Goal: Task Accomplishment & Management: Use online tool/utility

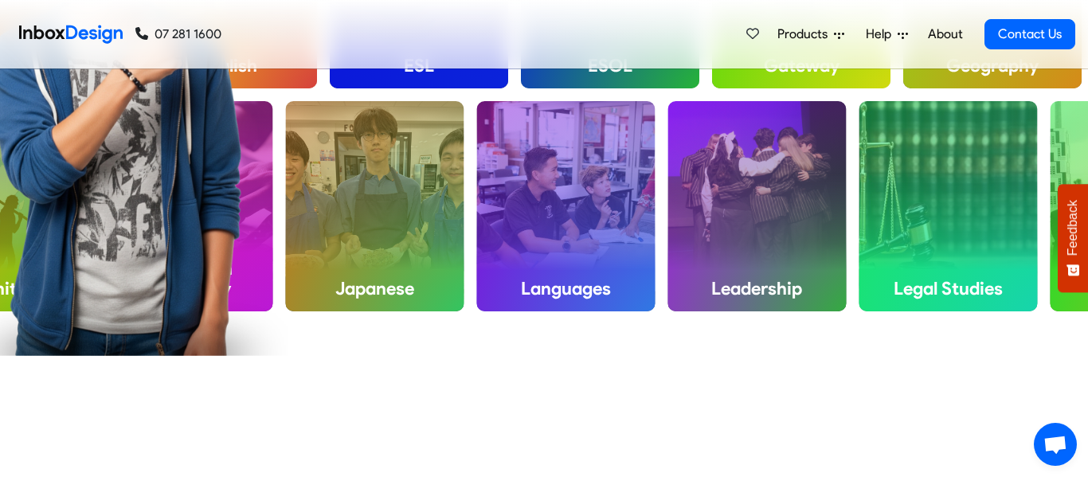
scroll to position [741, 0]
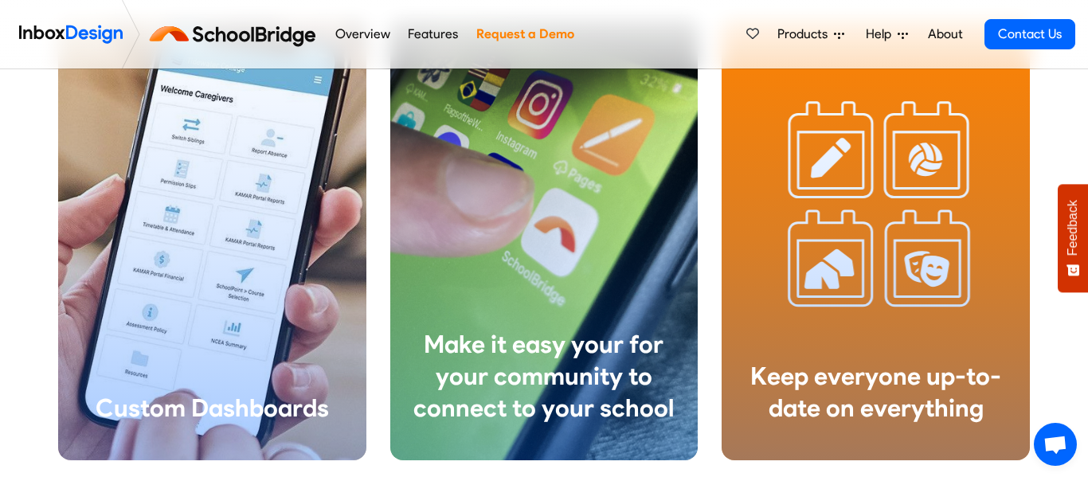
scroll to position [2504, 0]
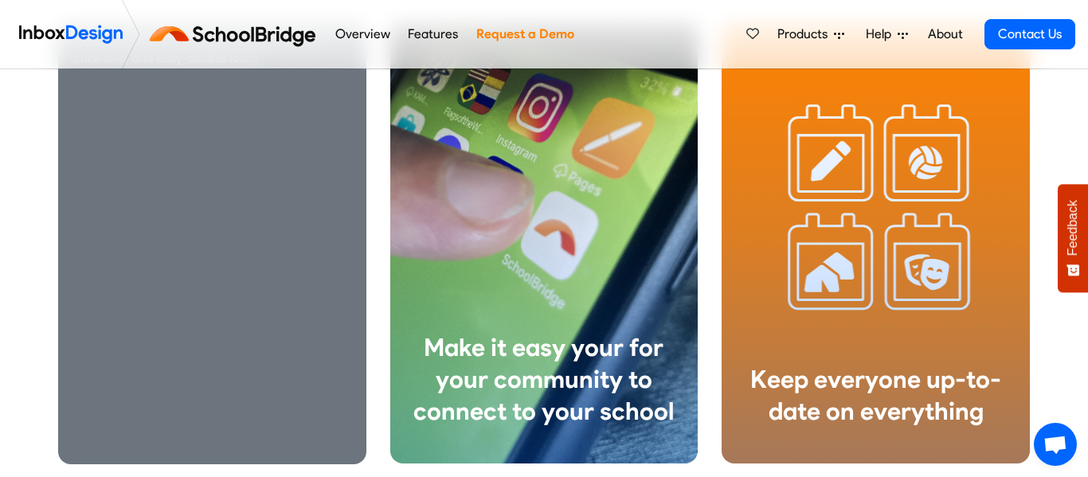
click at [217, 361] on div "Staff, Student and Caregiver Dashboard with quick links and easy-access icons" at bounding box center [212, 241] width 308 height 447
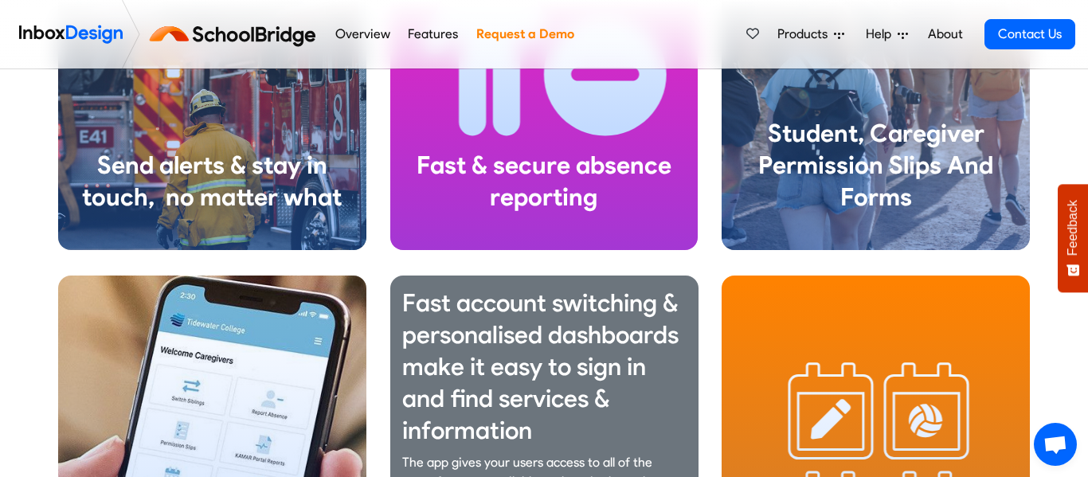
scroll to position [2248, 0]
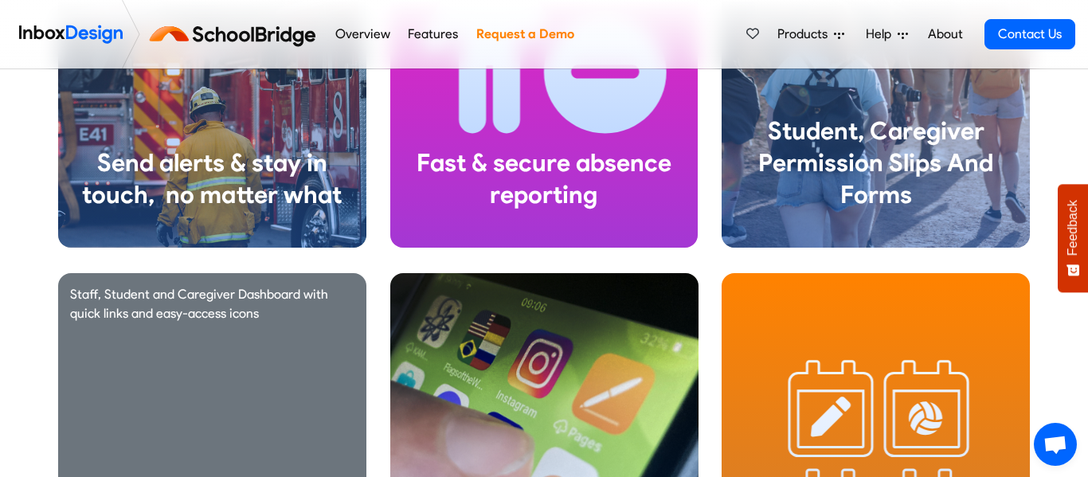
click at [348, 320] on p "Staff, Student and Caregiver Dashboard with quick links and easy-access icons" at bounding box center [212, 304] width 284 height 38
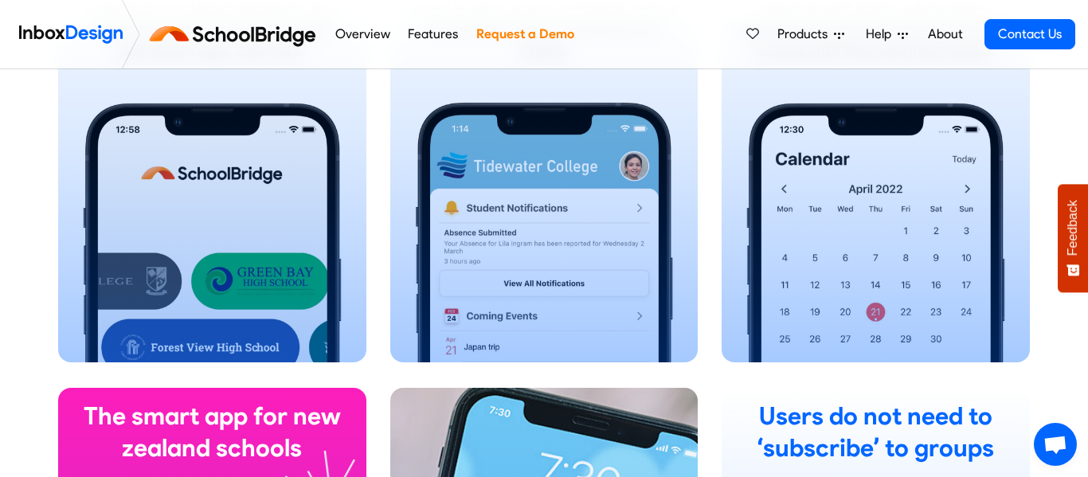
scroll to position [1174, 0]
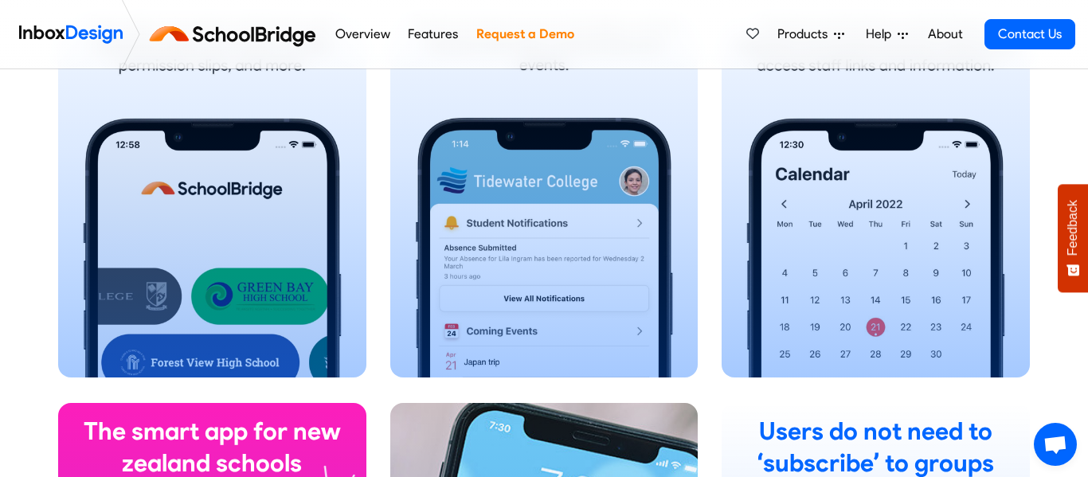
click at [429, 38] on link "Features" at bounding box center [433, 34] width 59 height 32
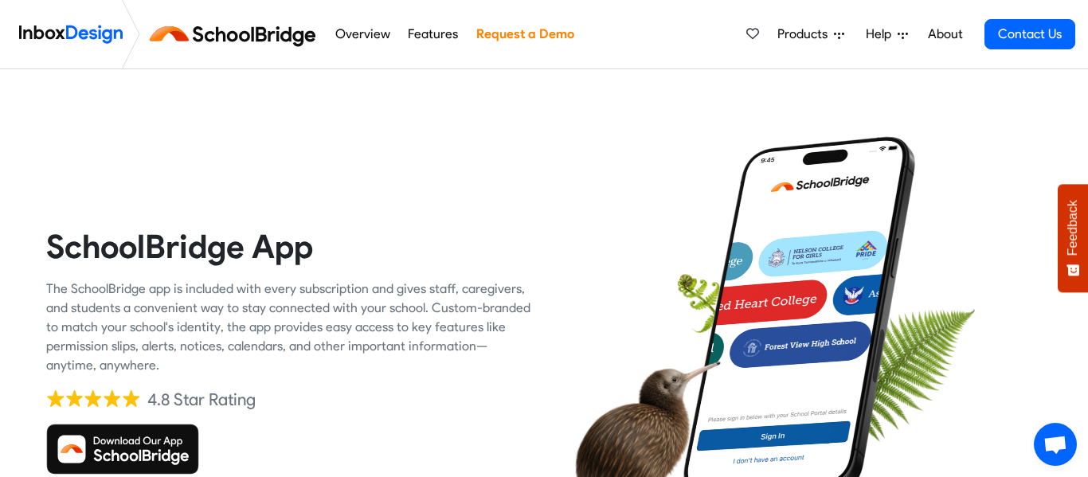
click at [155, 447] on img at bounding box center [122, 449] width 153 height 51
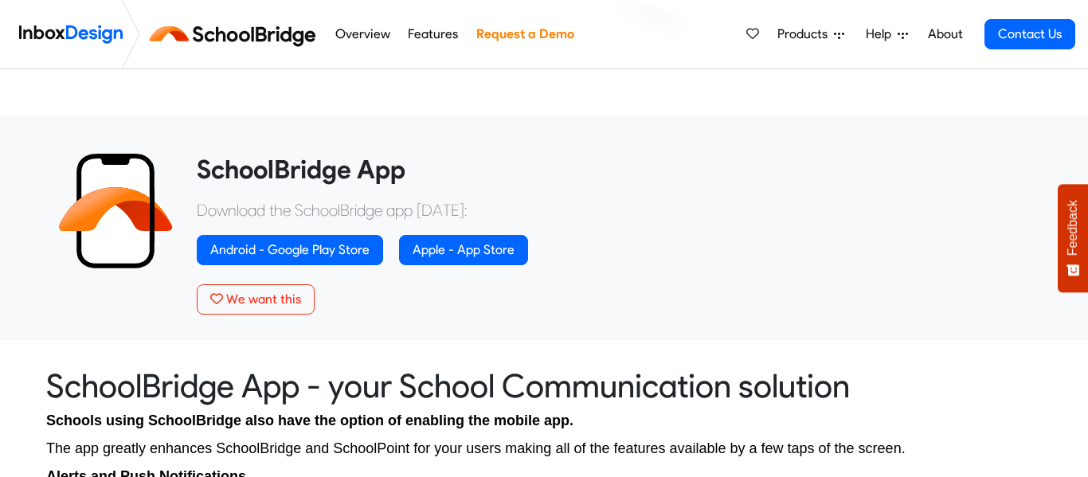
scroll to position [543, 0]
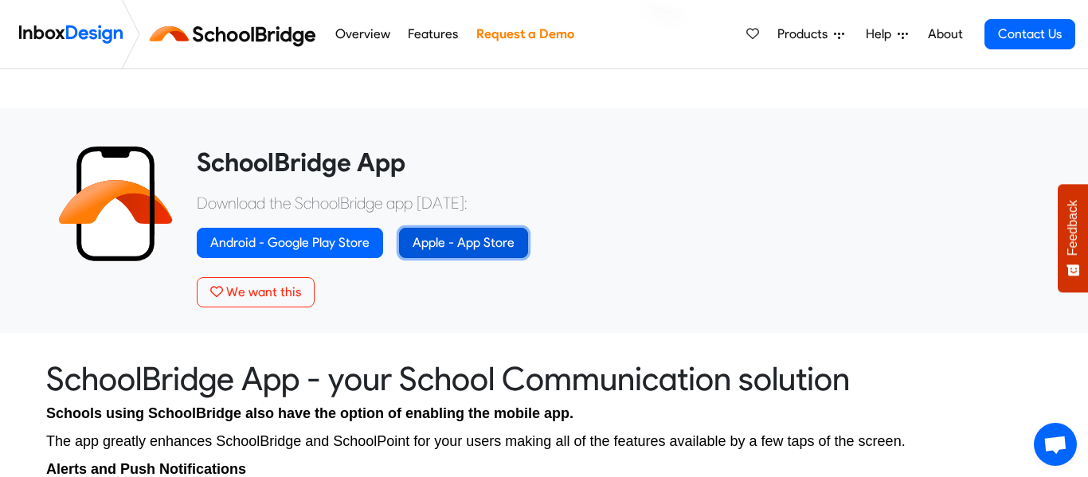
click at [428, 236] on link "Apple - App Store" at bounding box center [463, 243] width 129 height 30
